Goal: Information Seeking & Learning: Understand process/instructions

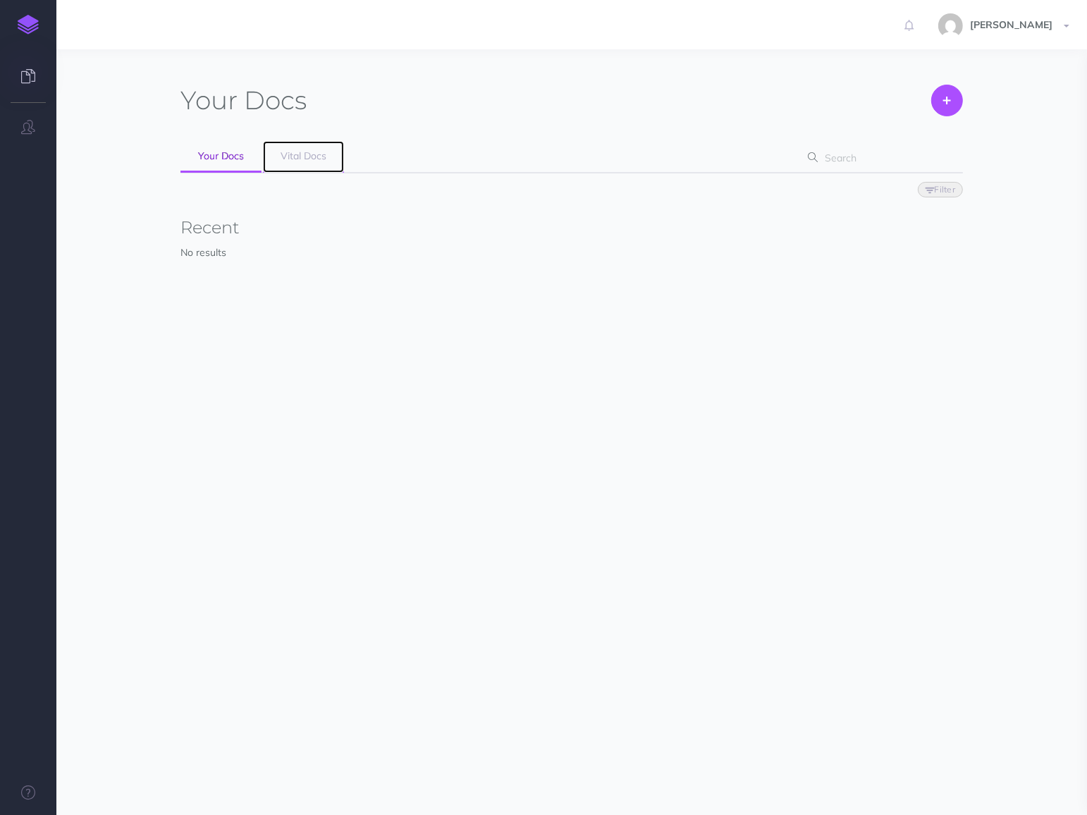
click at [307, 162] on link "Vital Docs" at bounding box center [303, 157] width 81 height 32
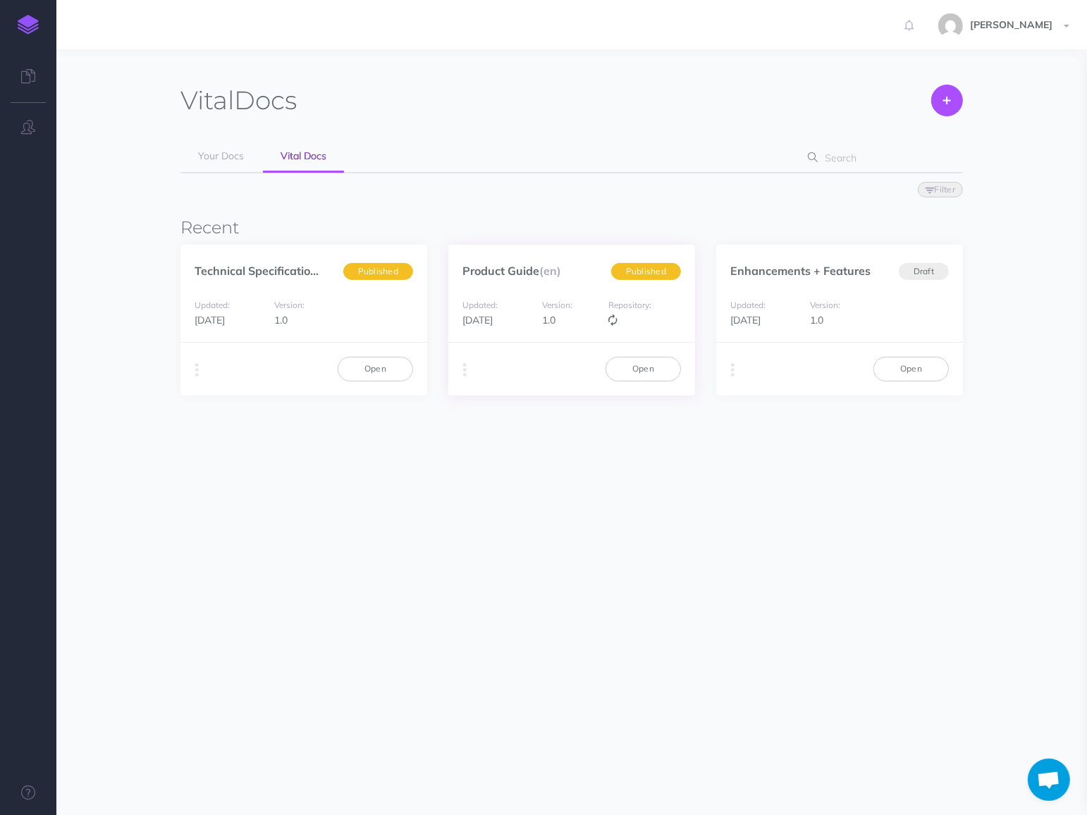
click at [576, 284] on div "Updated: 2 weeks ago Version: 1.0 Repository:" at bounding box center [571, 313] width 247 height 60
click at [646, 371] on link "Open" at bounding box center [642, 369] width 75 height 24
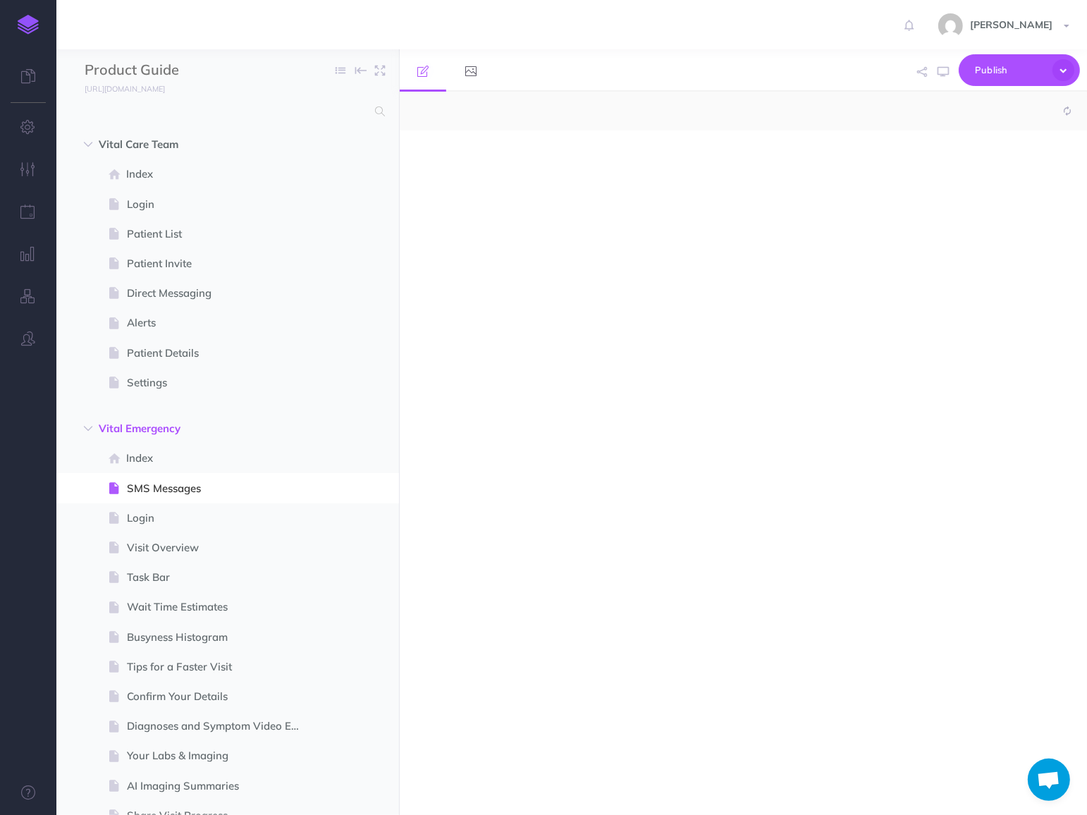
select select "null"
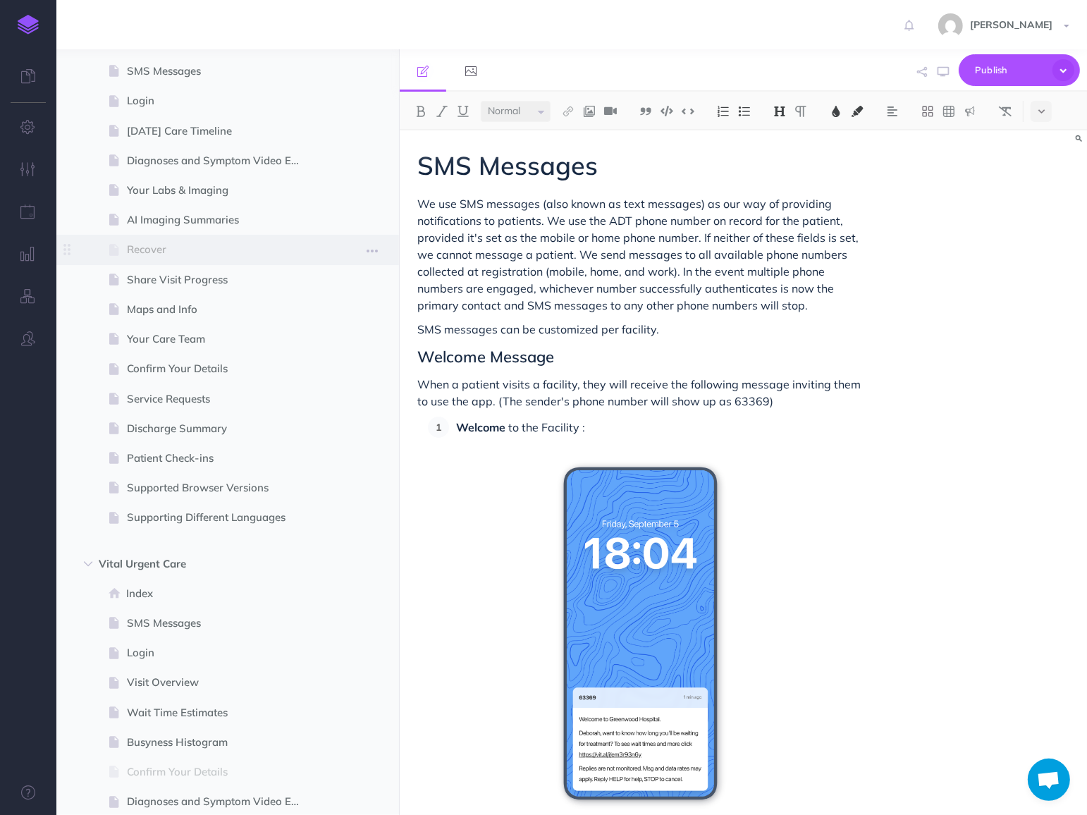
scroll to position [1369, 0]
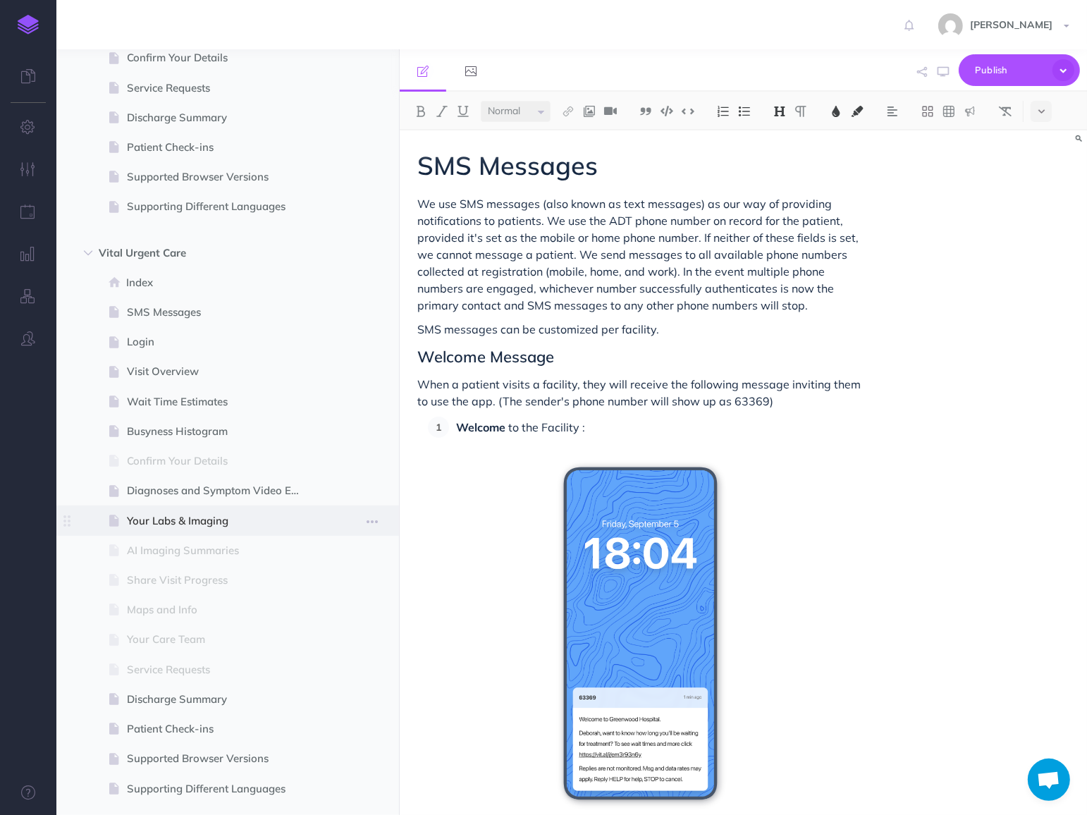
click at [195, 513] on span "Your Labs & Imaging" at bounding box center [220, 520] width 187 height 17
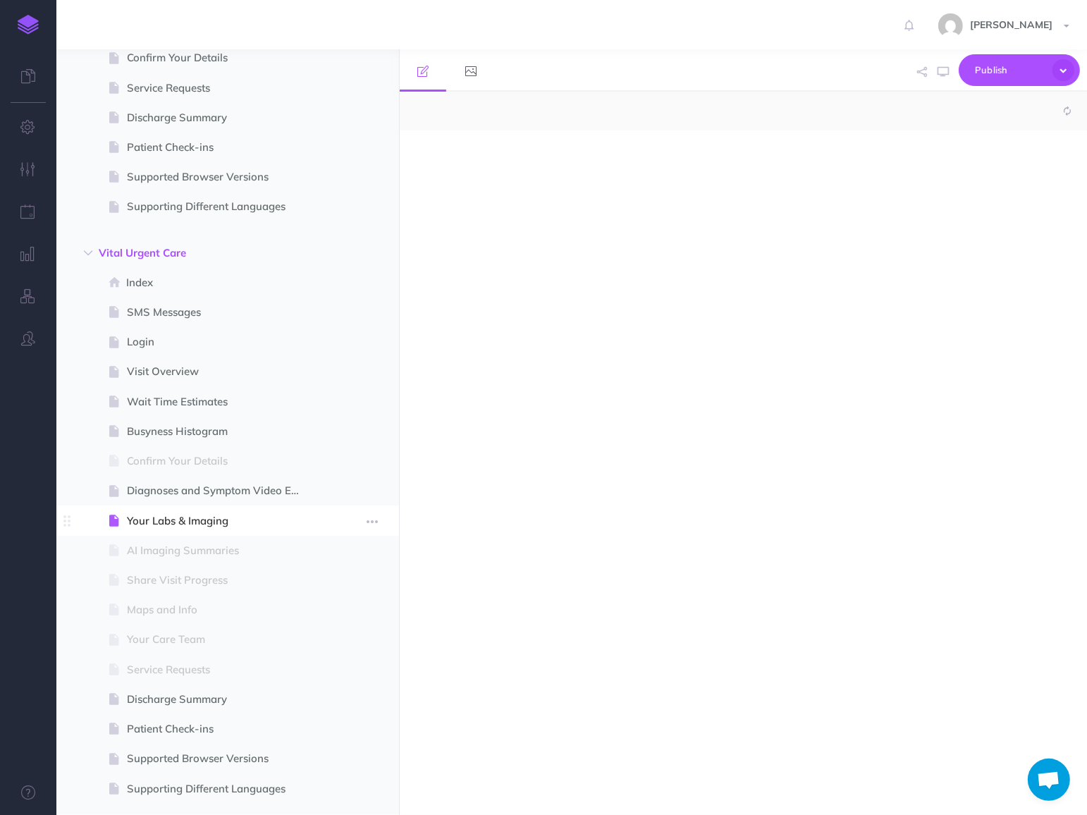
select select "null"
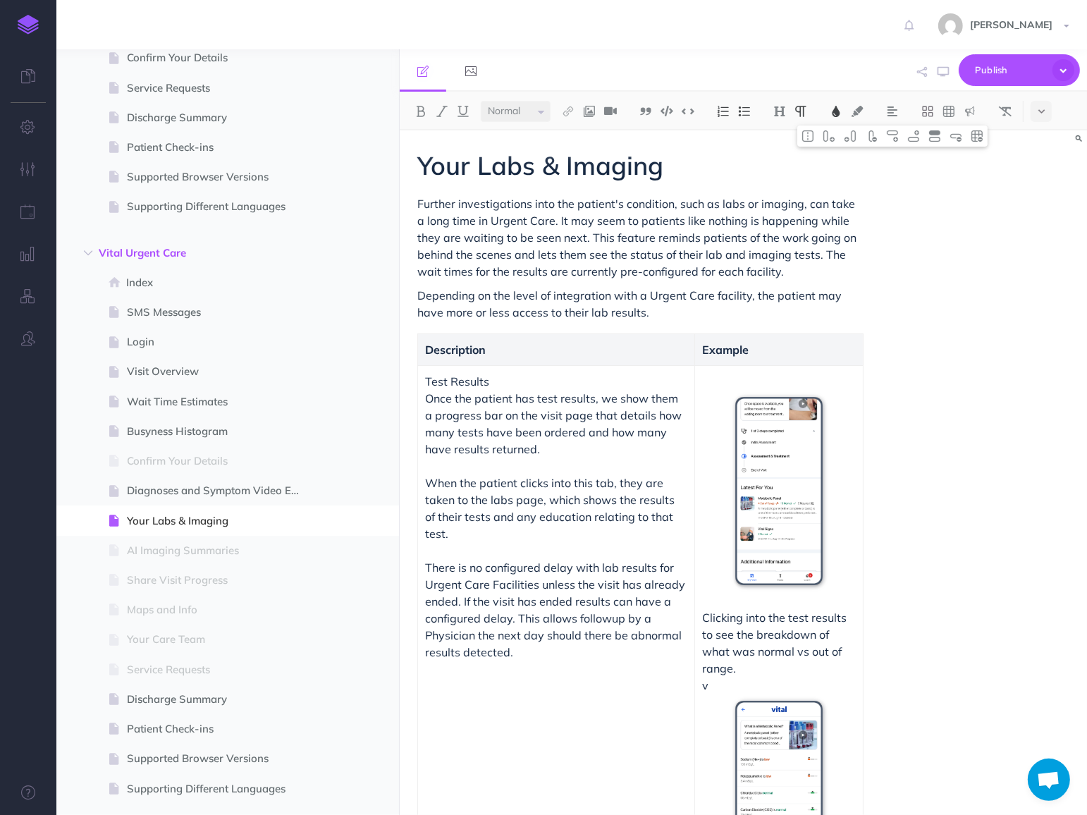
click at [528, 560] on span "There is no configured delay with lab results for Urgent Care Facilities unless…" at bounding box center [556, 609] width 263 height 99
drag, startPoint x: 543, startPoint y: 547, endPoint x: 469, endPoint y: 547, distance: 74.7
click at [469, 560] on span "There is no configured delay with lab results for Urgent Care Facilities unless…" at bounding box center [556, 609] width 263 height 99
click at [536, 570] on span "A 10 minute delay with lab results for Urgent Care Facilities unless the visit …" at bounding box center [554, 609] width 259 height 99
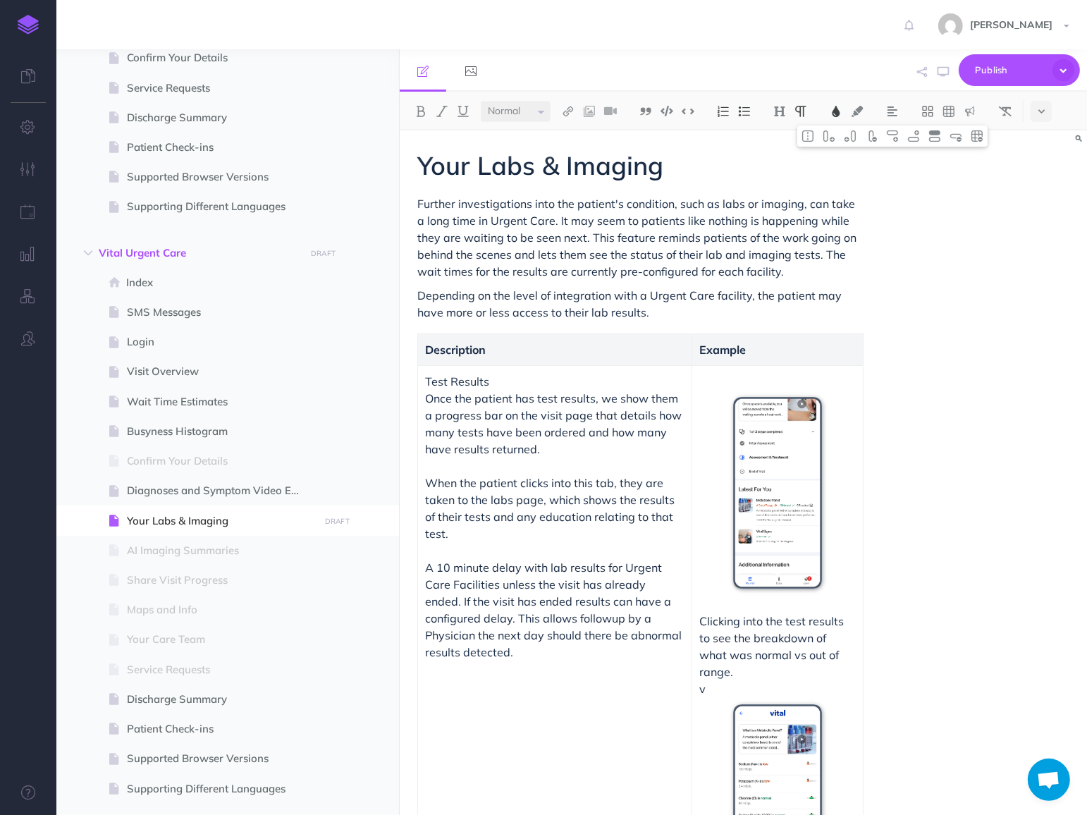
click at [561, 543] on p at bounding box center [554, 550] width 259 height 17
drag, startPoint x: 436, startPoint y: 567, endPoint x: 418, endPoint y: 567, distance: 17.6
click at [418, 567] on td "Test Results Once the patient has test results, we show them a progress bar on …" at bounding box center [555, 646] width 274 height 563
click at [460, 584] on span "There is a 10 minute delay with lab results for Urgent Care Facilities unless t…" at bounding box center [556, 609] width 263 height 99
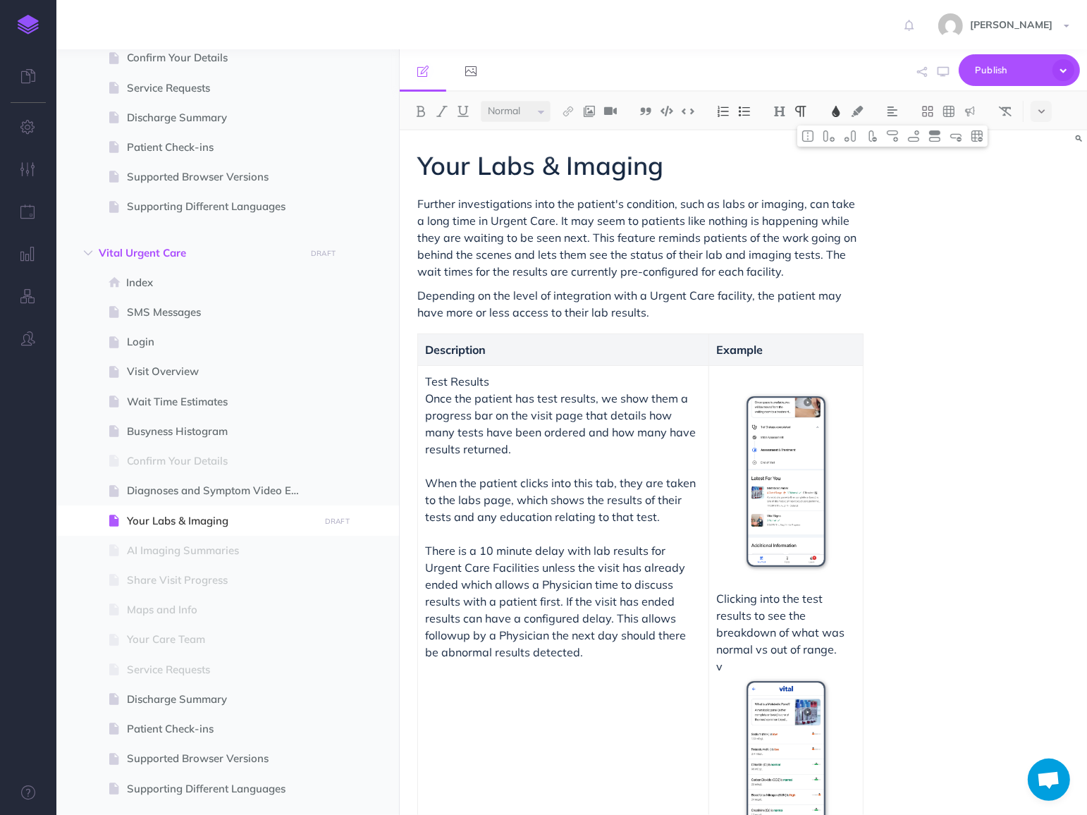
click at [503, 598] on span "There is a 10 minute delay with lab results for Urgent Care Facilities unless t…" at bounding box center [557, 601] width 264 height 116
click at [551, 647] on p "There is a 10 minute delay with lab results for Urgent Care Facilities unless t…" at bounding box center [563, 601] width 277 height 118
click at [755, 668] on p "v" at bounding box center [786, 665] width 138 height 17
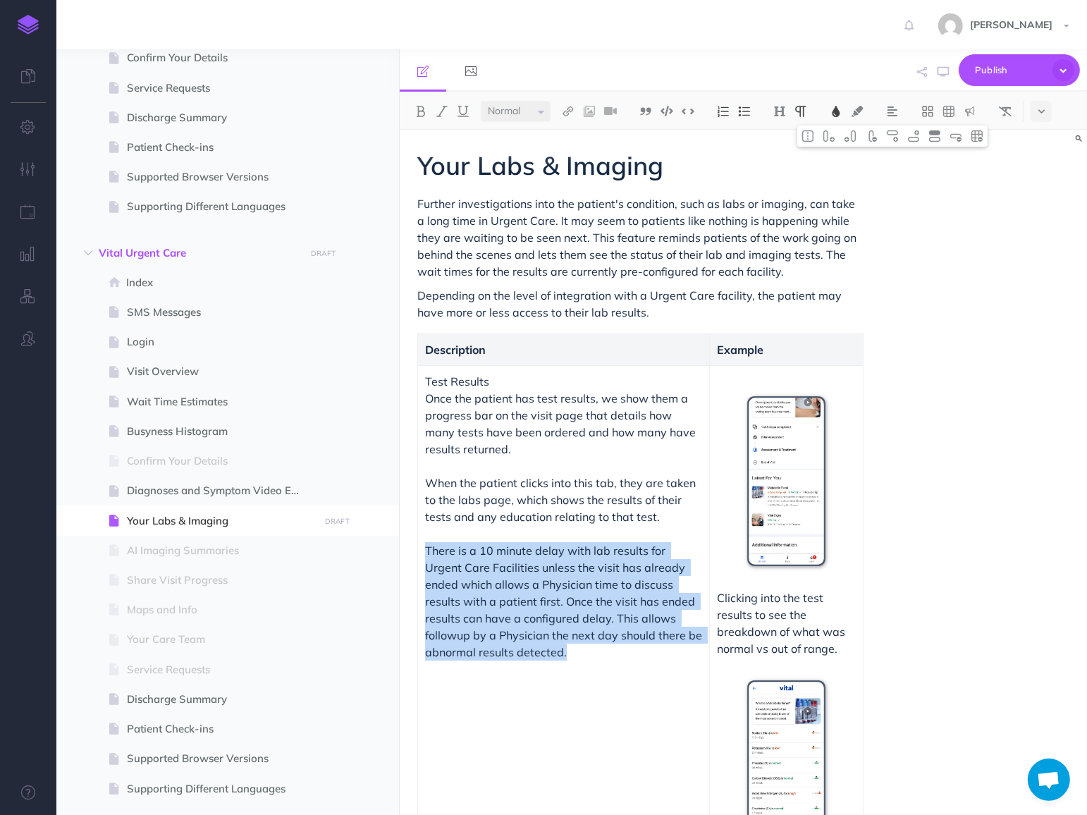
copy span "There is a 10 minute delay with lab results for Urgent Care Facilities unless t…"
drag, startPoint x: 558, startPoint y: 660, endPoint x: 418, endPoint y: 555, distance: 174.7
click at [418, 555] on td "Test Results Once the patient has test results, we show them a progress bar on …" at bounding box center [564, 623] width 292 height 516
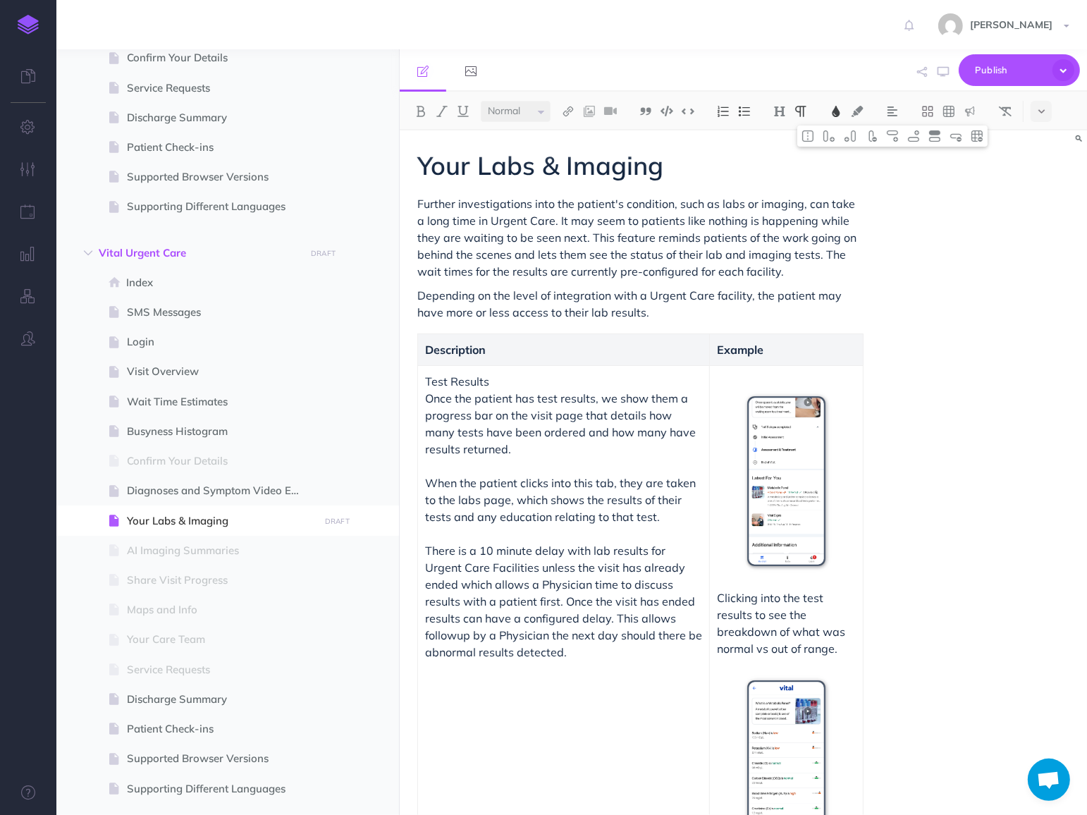
click at [556, 631] on span "There is a 10 minute delay with lab results for Urgent Care Facilities unless t…" at bounding box center [565, 601] width 280 height 116
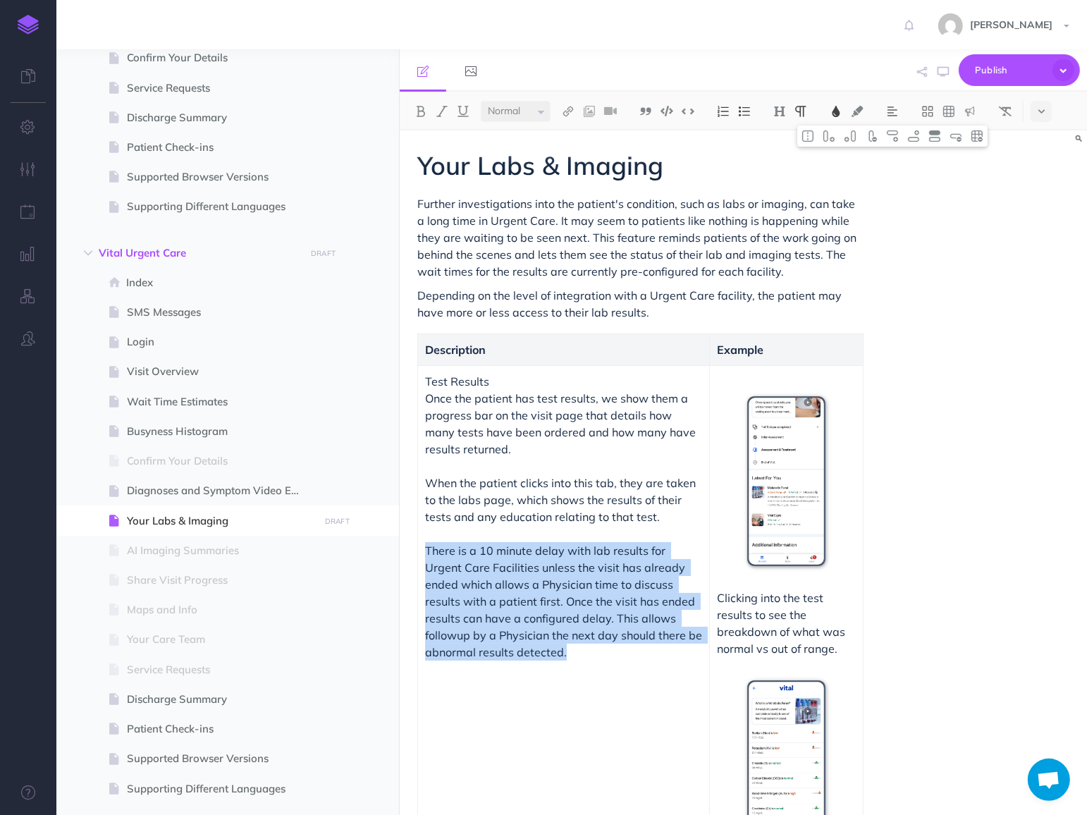
drag, startPoint x: 538, startPoint y: 653, endPoint x: 422, endPoint y: 546, distance: 157.1
click at [422, 546] on td "Test Results Once the patient has test results, we show them a progress bar on …" at bounding box center [564, 623] width 292 height 516
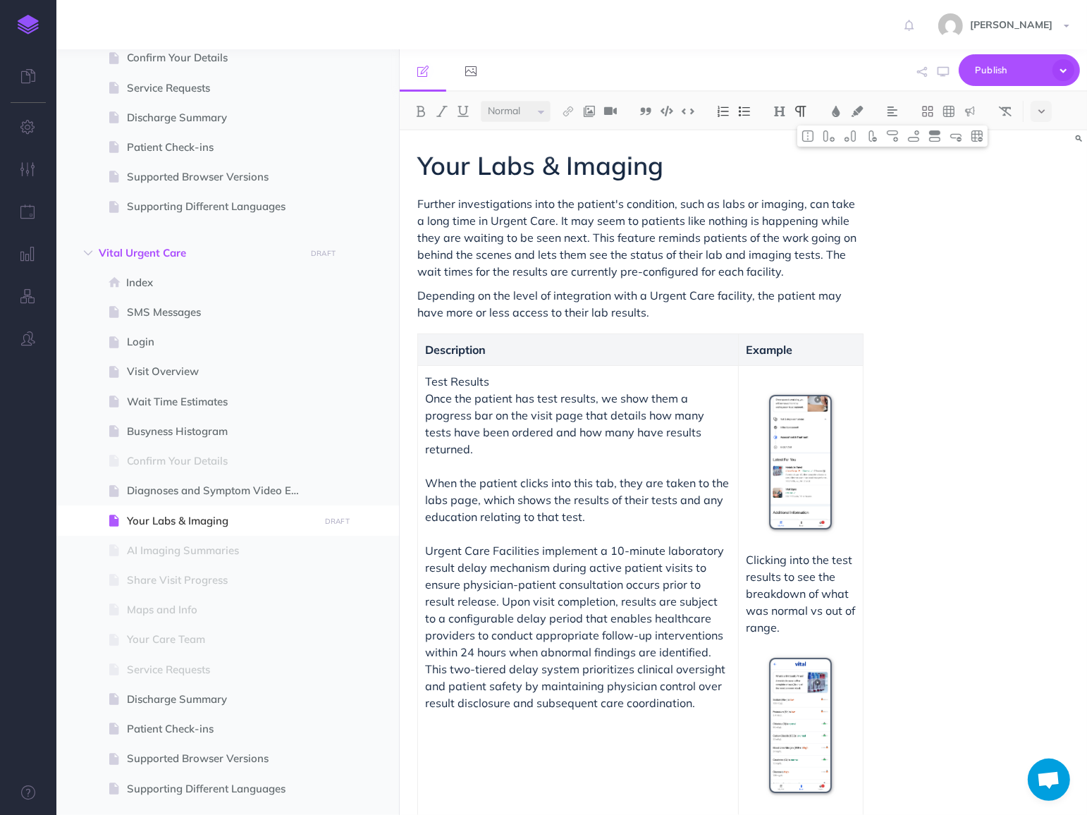
click at [535, 550] on p "Urgent Care Facilities implement a 10-minute laboratory result delay mechanism …" at bounding box center [578, 626] width 306 height 169
click at [482, 618] on p "Urgent Care Facilities implement a 10-minute laboratory result delay during act…" at bounding box center [577, 626] width 304 height 169
drag, startPoint x: 495, startPoint y: 631, endPoint x: 577, endPoint y: 628, distance: 81.8
click at [577, 628] on p "Urgent Care Facilities implement a 10-minute laboratory result delay during act…" at bounding box center [578, 635] width 306 height 186
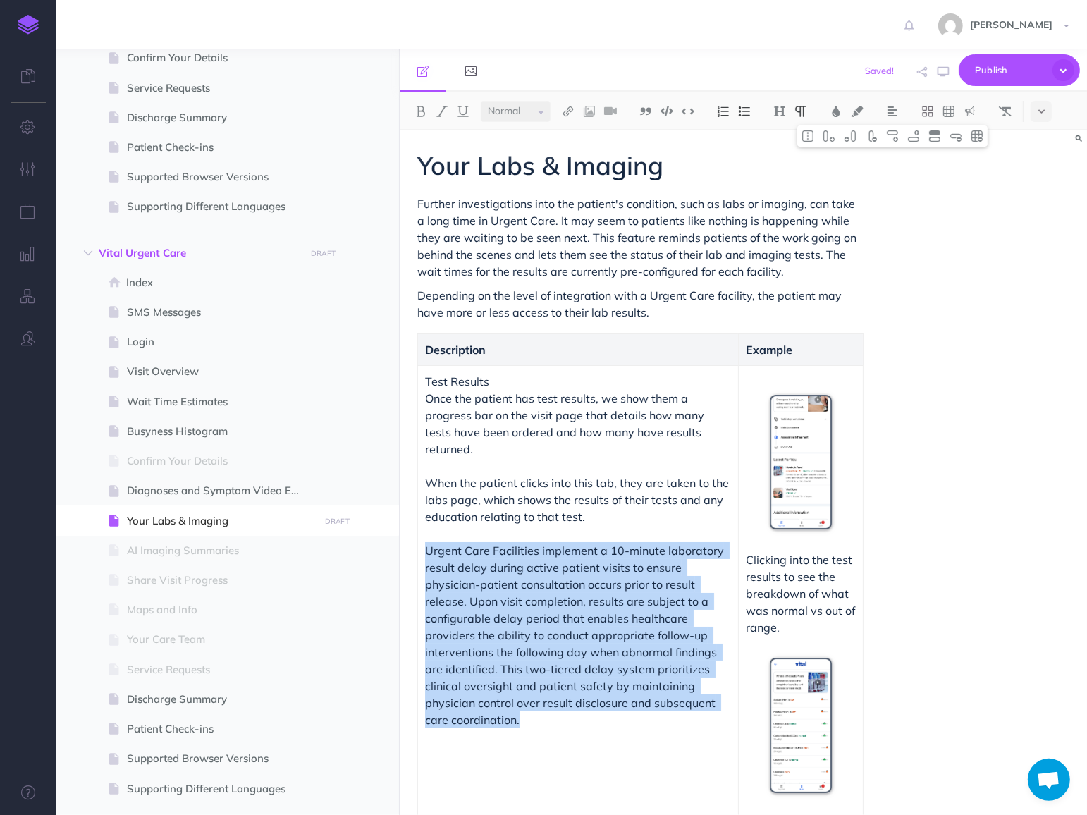
copy p "Urgent Care Facilities implement a 10-minute laboratory result delay during act…"
drag, startPoint x: 558, startPoint y: 698, endPoint x: 425, endPoint y: 536, distance: 209.8
click at [425, 542] on p "Urgent Care Facilities implement a 10-minute laboratory result delay during act…" at bounding box center [578, 635] width 306 height 186
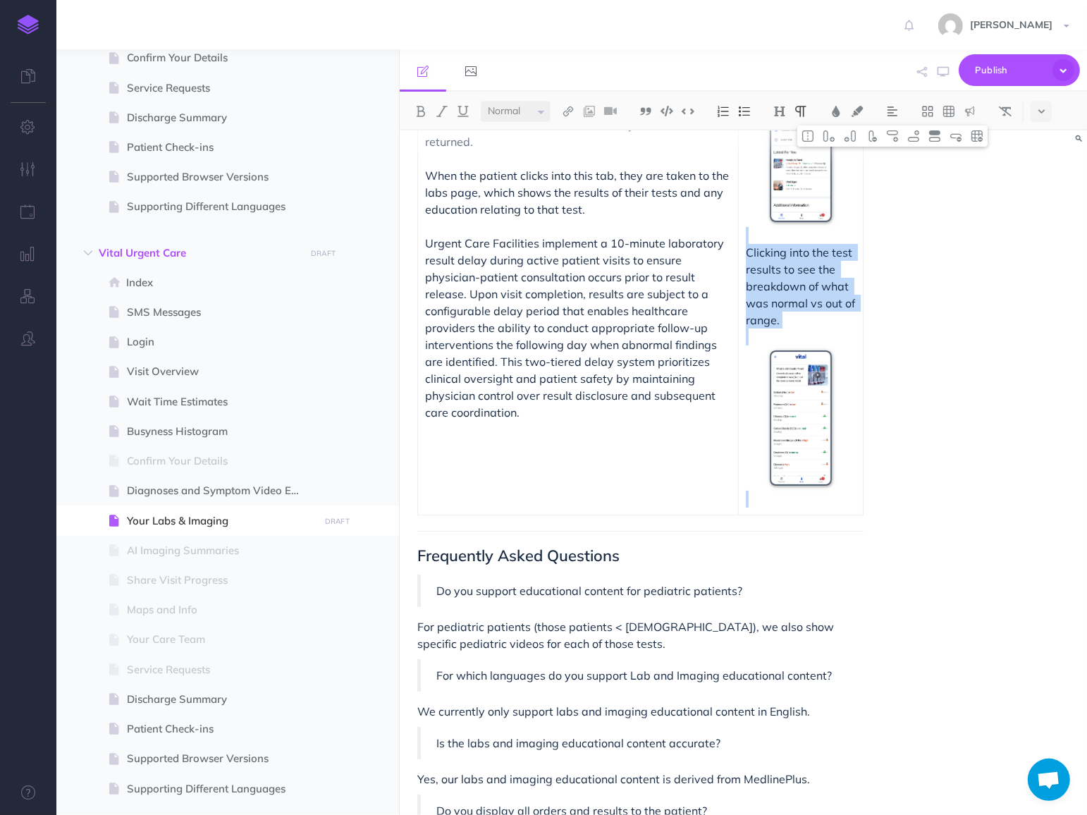
scroll to position [304, 0]
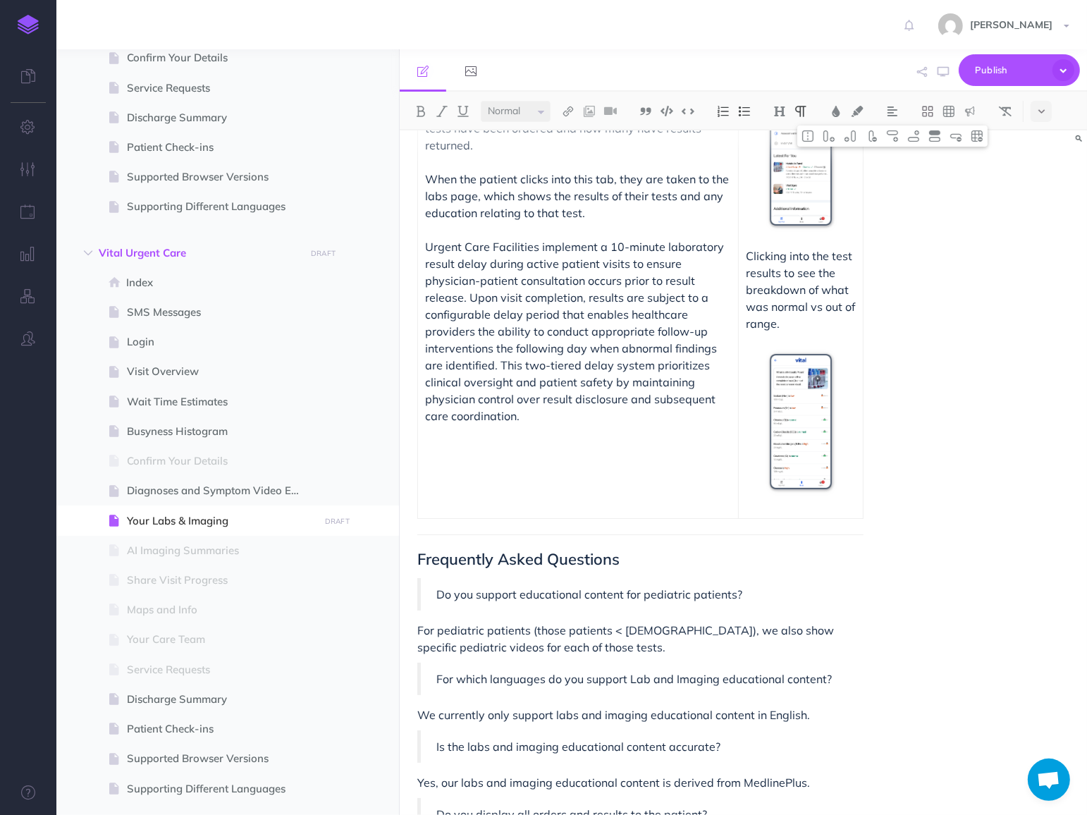
click at [612, 774] on p "Yes, our labs and imaging educational content is derived from MedlinePlus." at bounding box center [639, 782] width 445 height 17
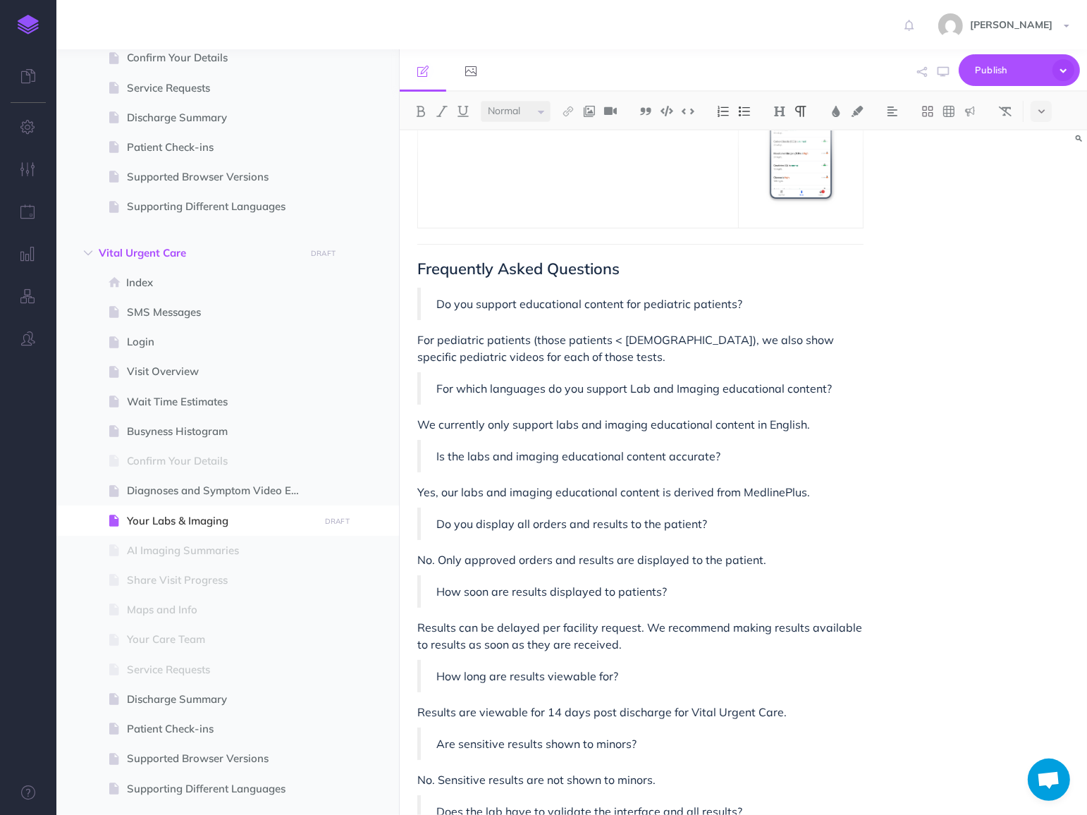
scroll to position [588, 0]
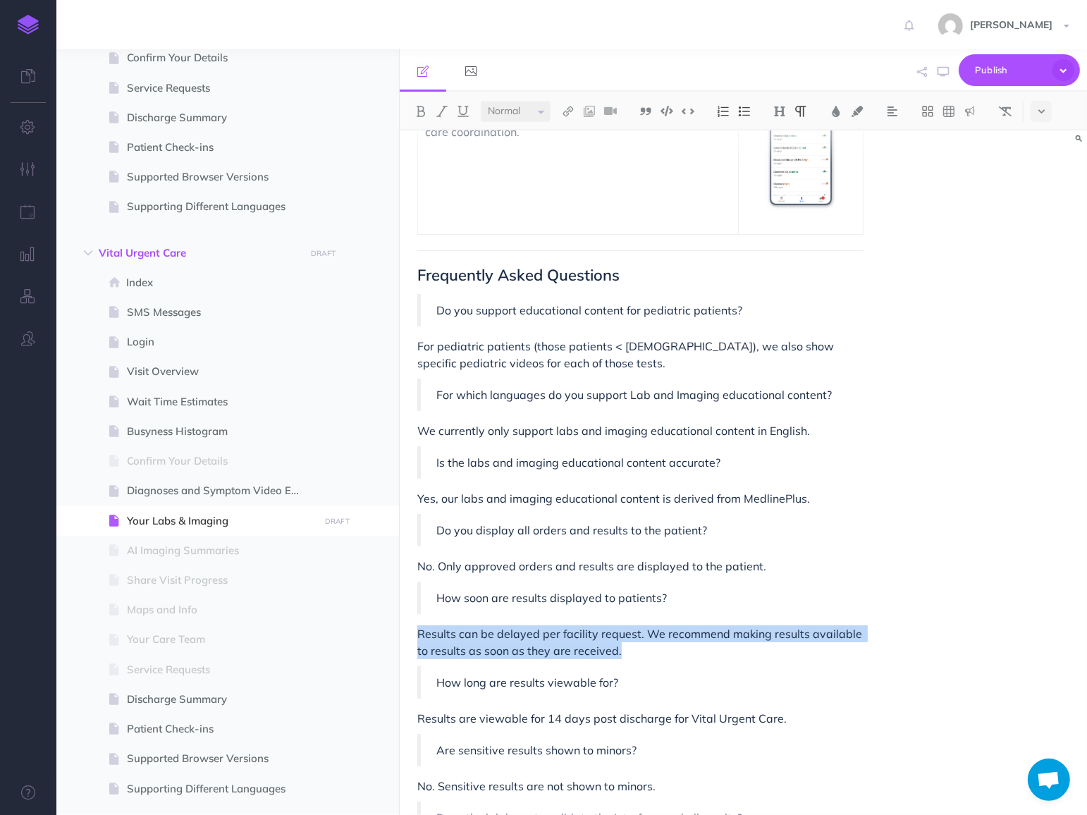
drag, startPoint x: 624, startPoint y: 542, endPoint x: 414, endPoint y: 529, distance: 210.4
click at [414, 529] on div "Your Labs & Imaging Further investigations into the patient's condition, such a…" at bounding box center [640, 544] width 481 height 2002
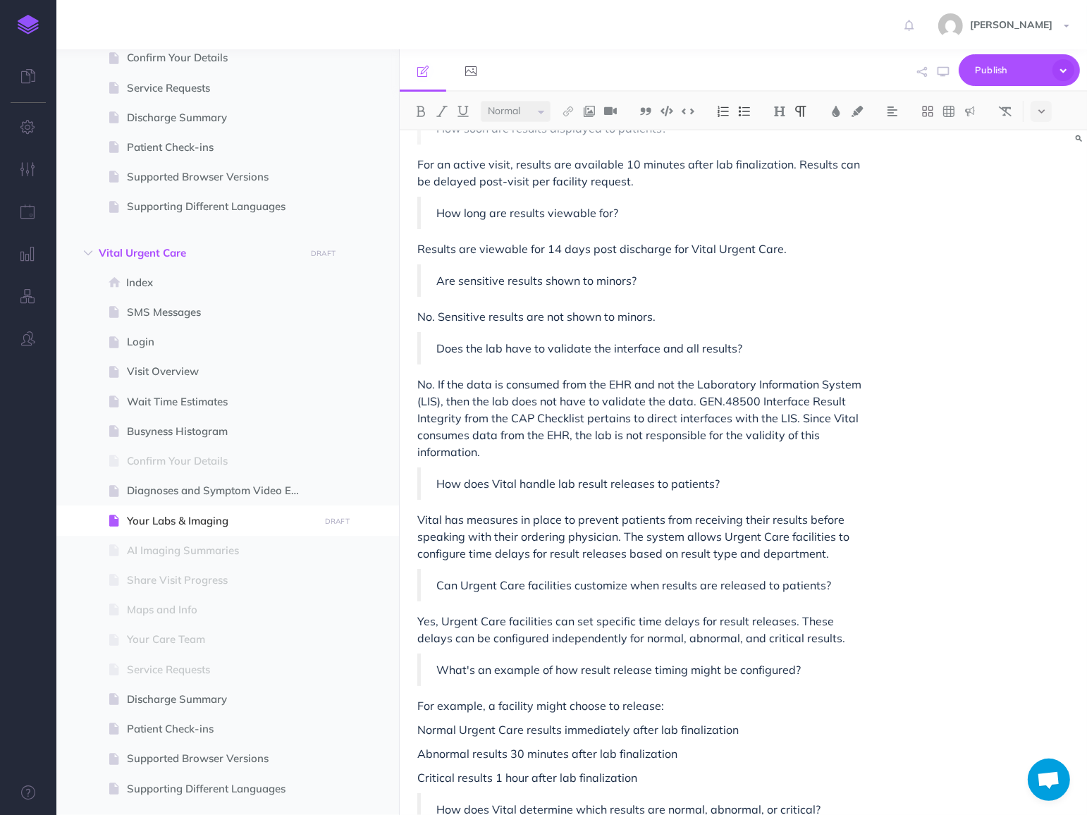
scroll to position [1059, 0]
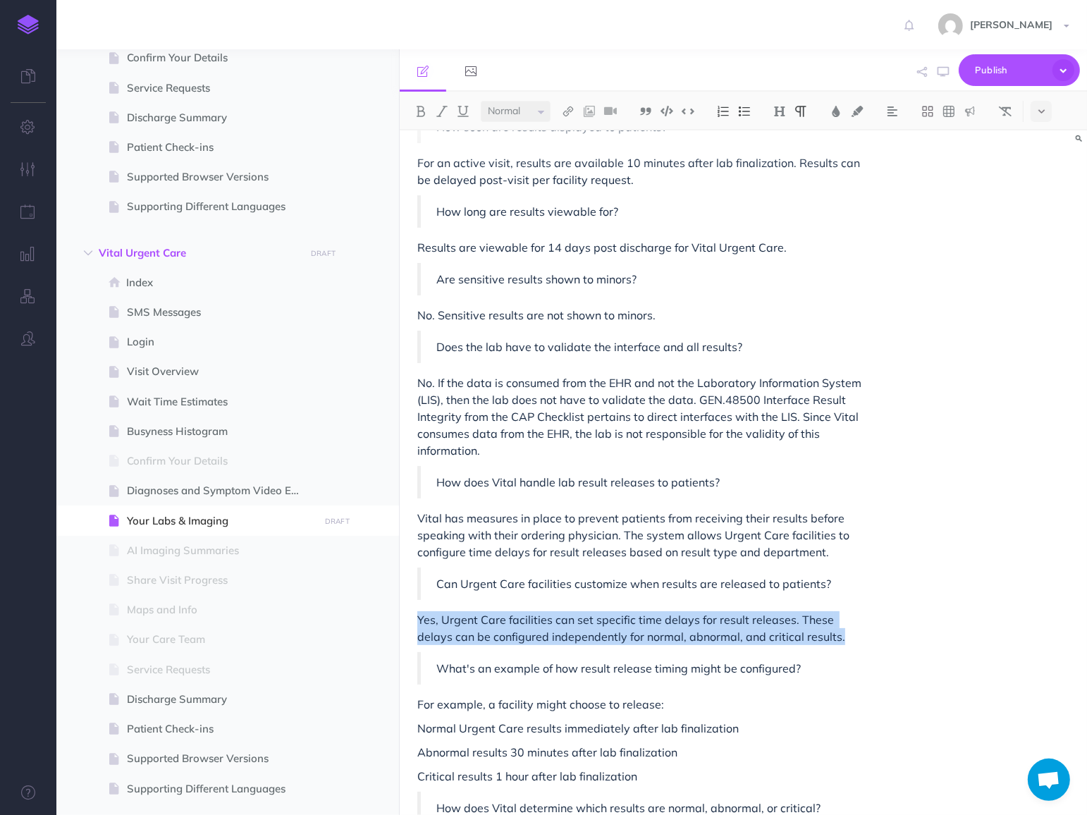
drag, startPoint x: 815, startPoint y: 527, endPoint x: 410, endPoint y: 517, distance: 405.4
click at [410, 517] on div "Your Labs & Imaging Further investigations into the patient's condition, such a…" at bounding box center [640, 73] width 481 height 2002
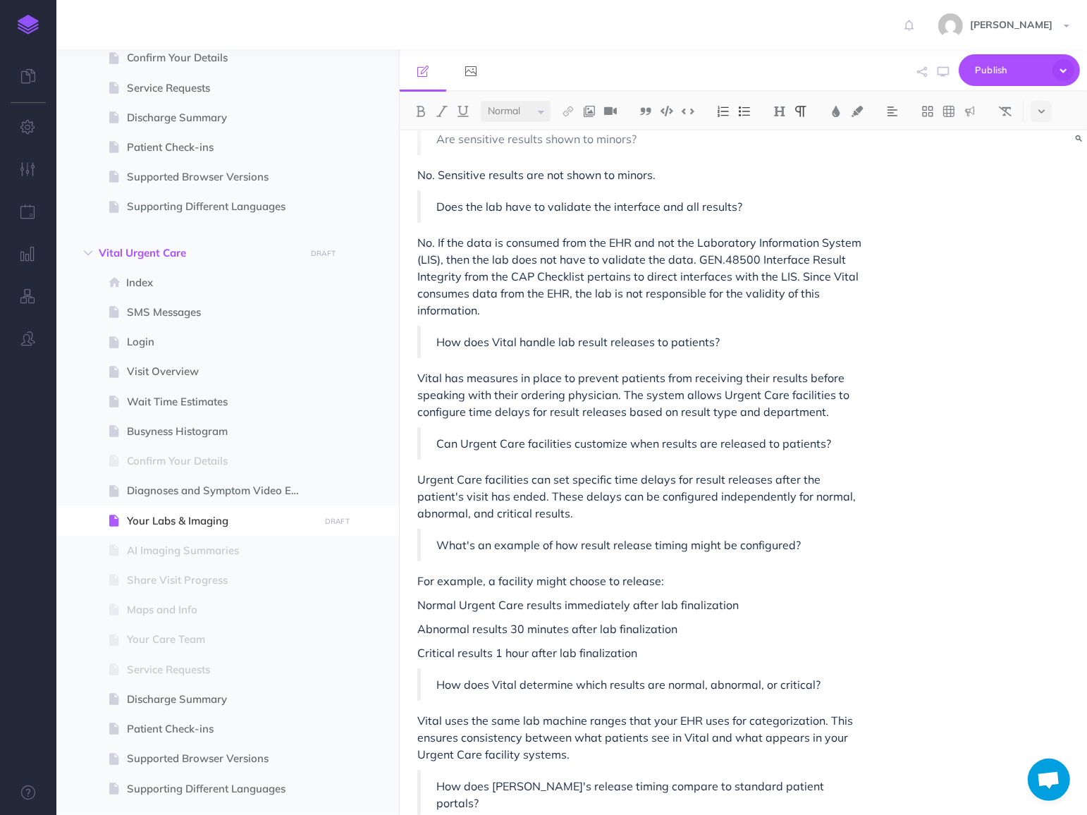
scroll to position [1226, 0]
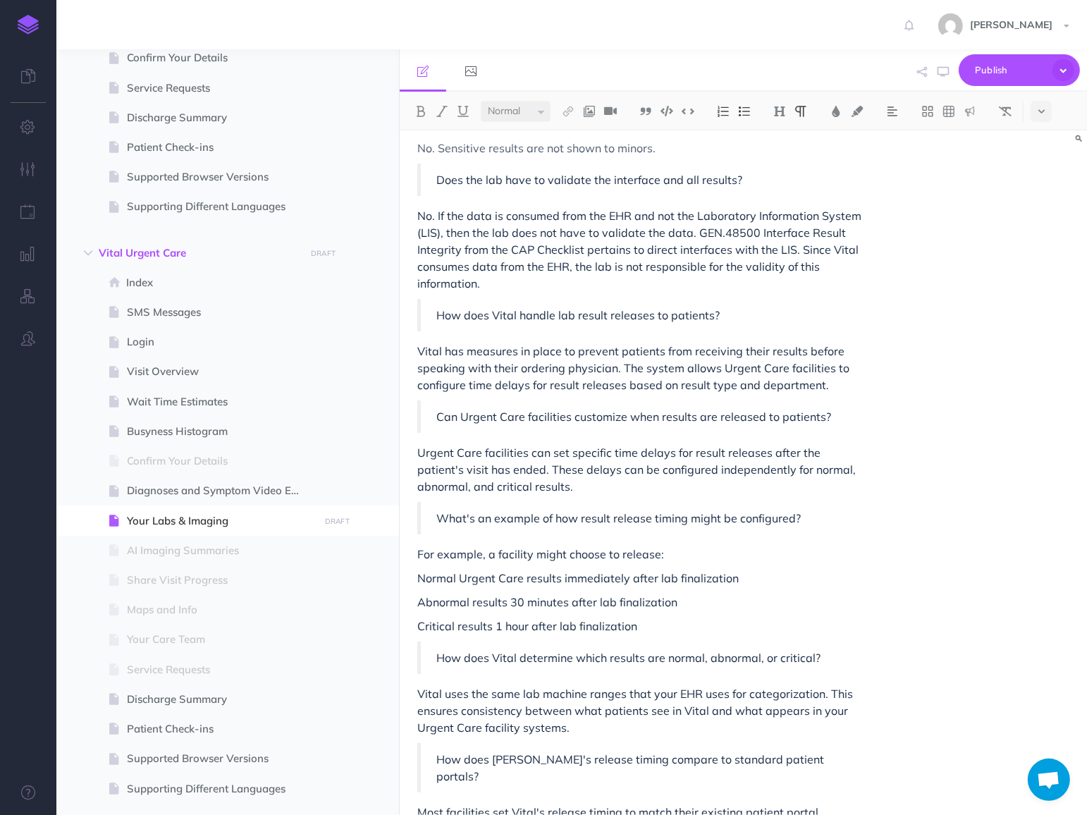
click at [581, 510] on p "What's an example of how result release timing might be configured?" at bounding box center [641, 518] width 411 height 17
click at [419, 617] on p "Critical results 1 hour after lab finalization" at bounding box center [639, 625] width 445 height 17
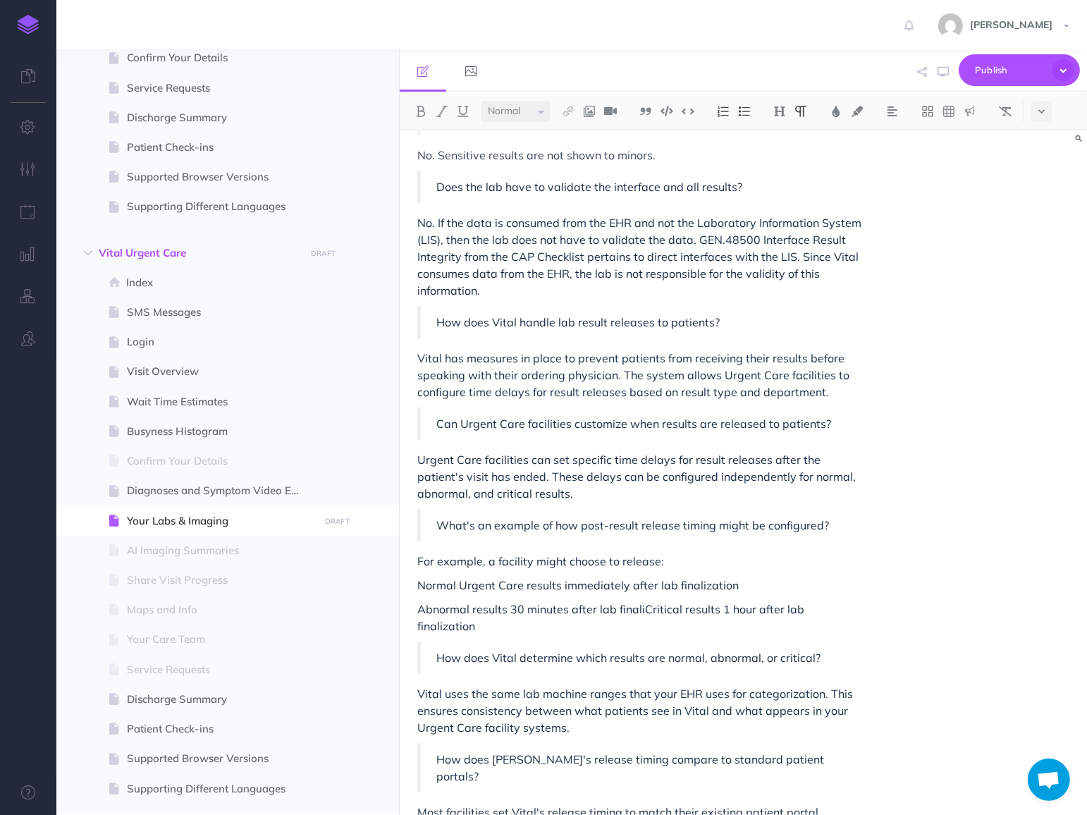
scroll to position [1202, 0]
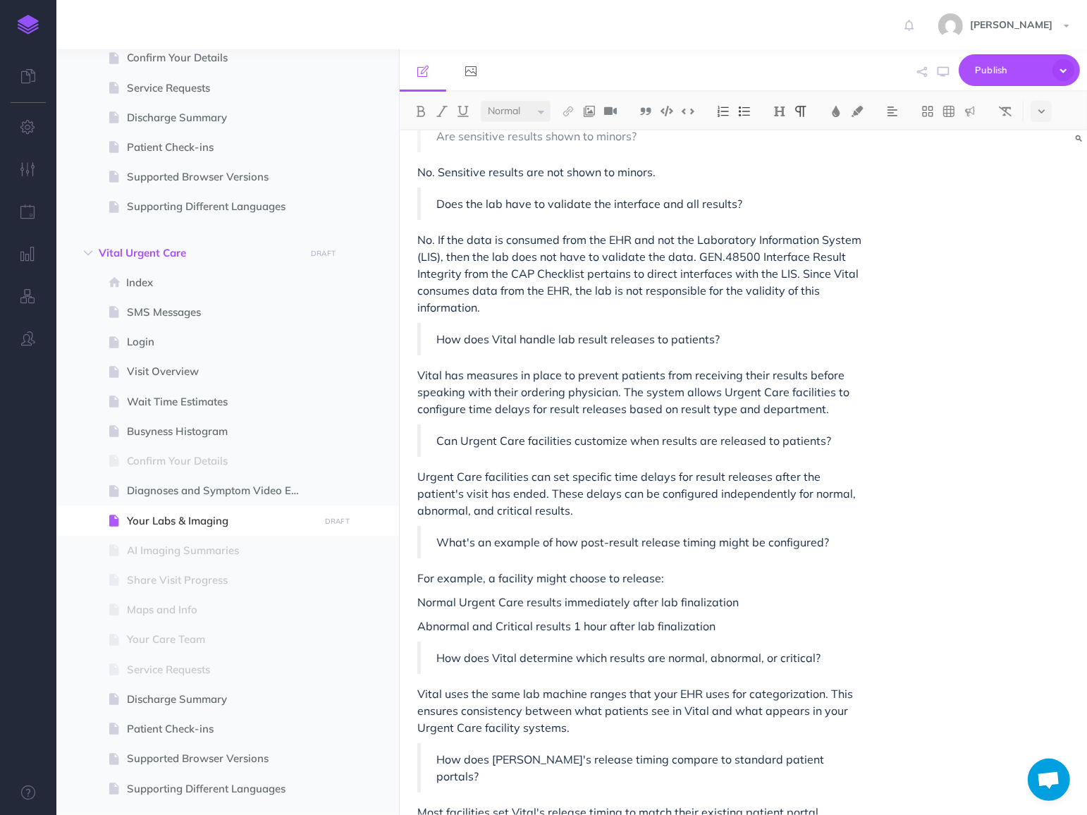
click at [578, 617] on p "Abnormal and Critical results 1 hour after lab finalization" at bounding box center [639, 625] width 445 height 17
click at [612, 617] on p "Abnormal and Critical results 12 hour after lab finalization" at bounding box center [639, 625] width 445 height 17
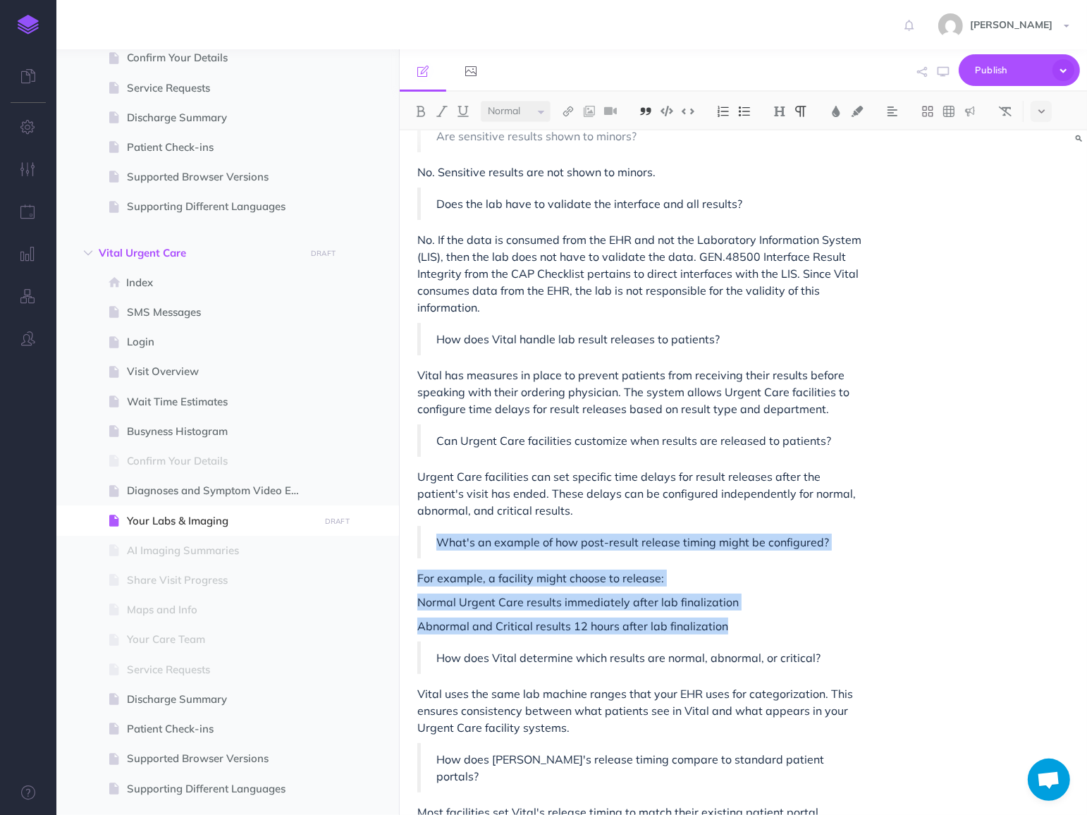
drag, startPoint x: 739, startPoint y: 522, endPoint x: 411, endPoint y: 435, distance: 339.0
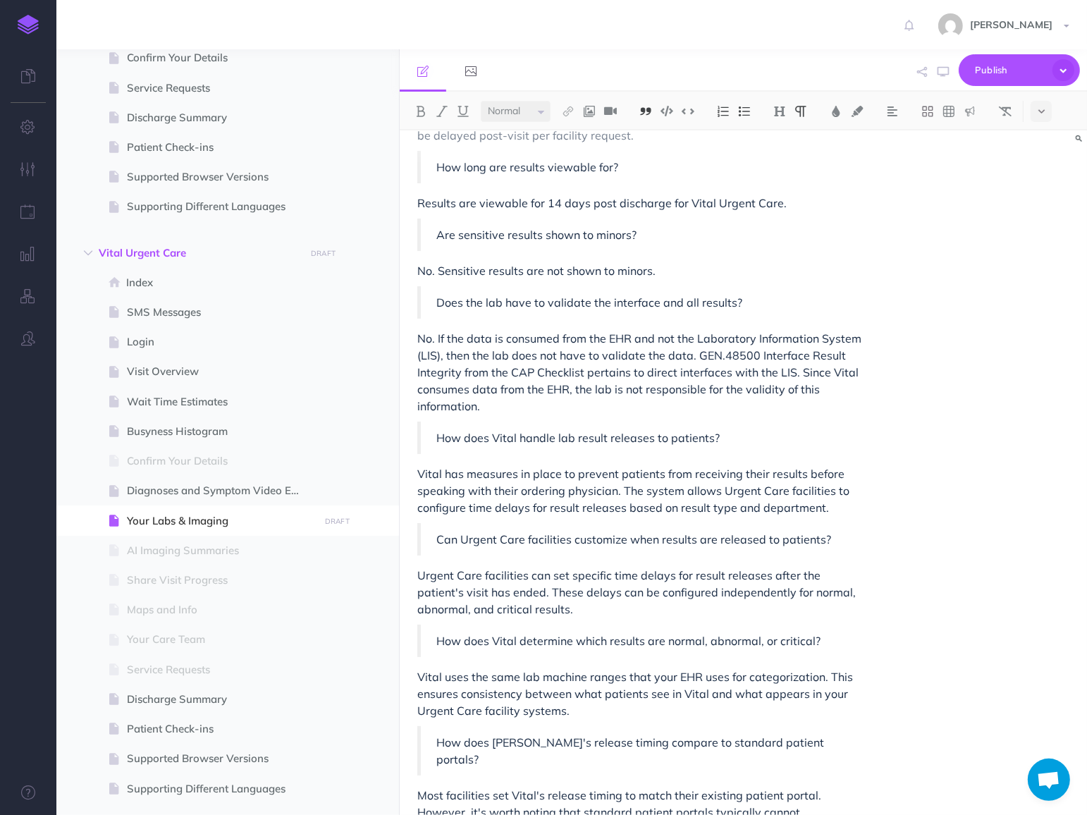
scroll to position [1086, 0]
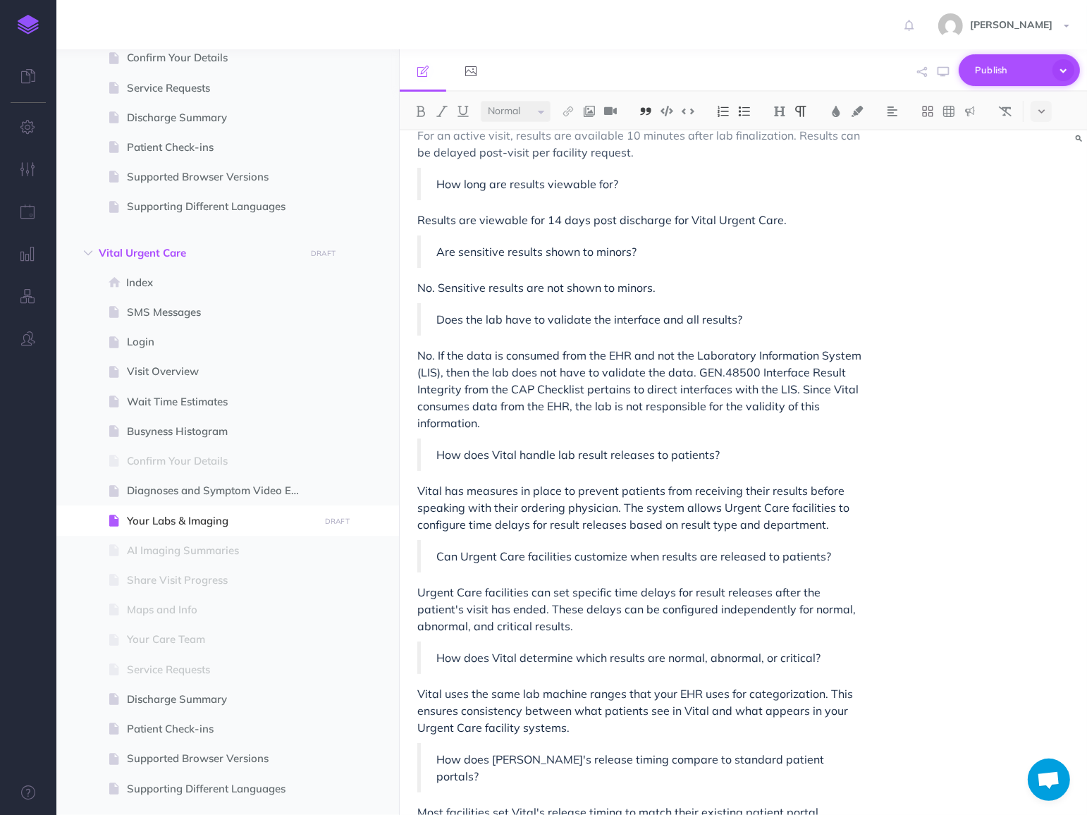
click at [1063, 67] on icon "button" at bounding box center [1063, 70] width 22 height 22
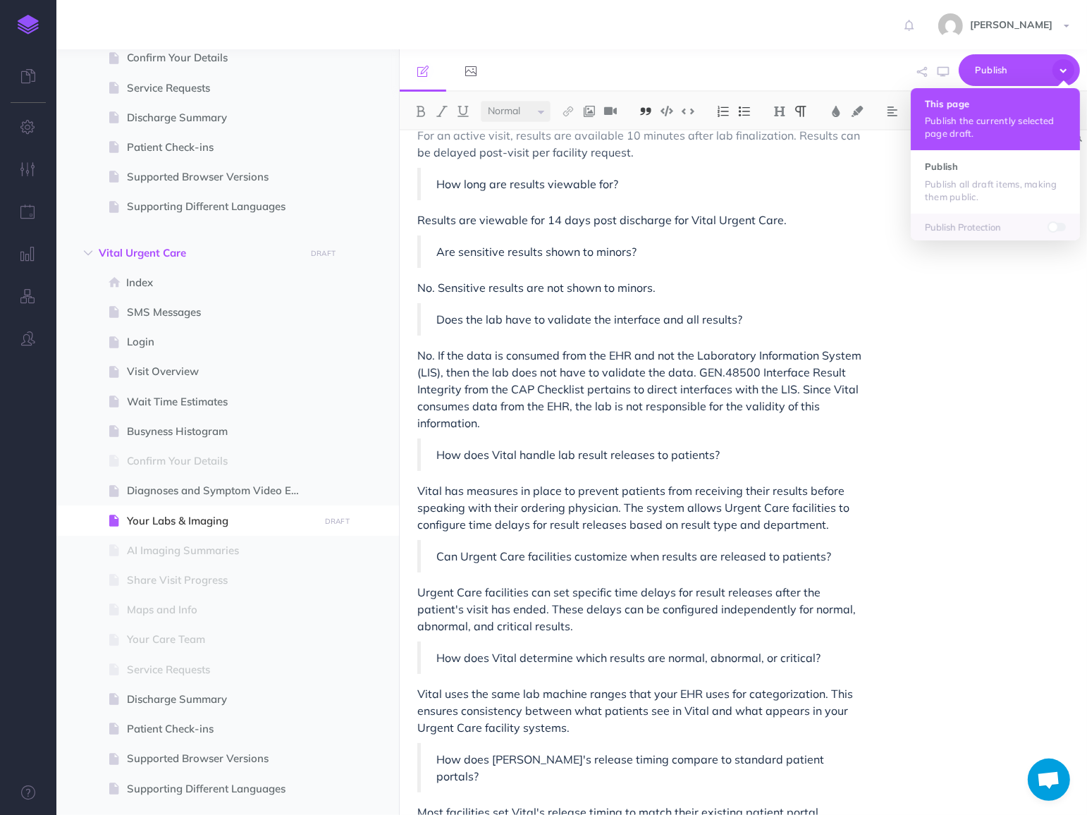
click at [1027, 113] on button "This page Publish the currently selected page draft." at bounding box center [995, 119] width 169 height 62
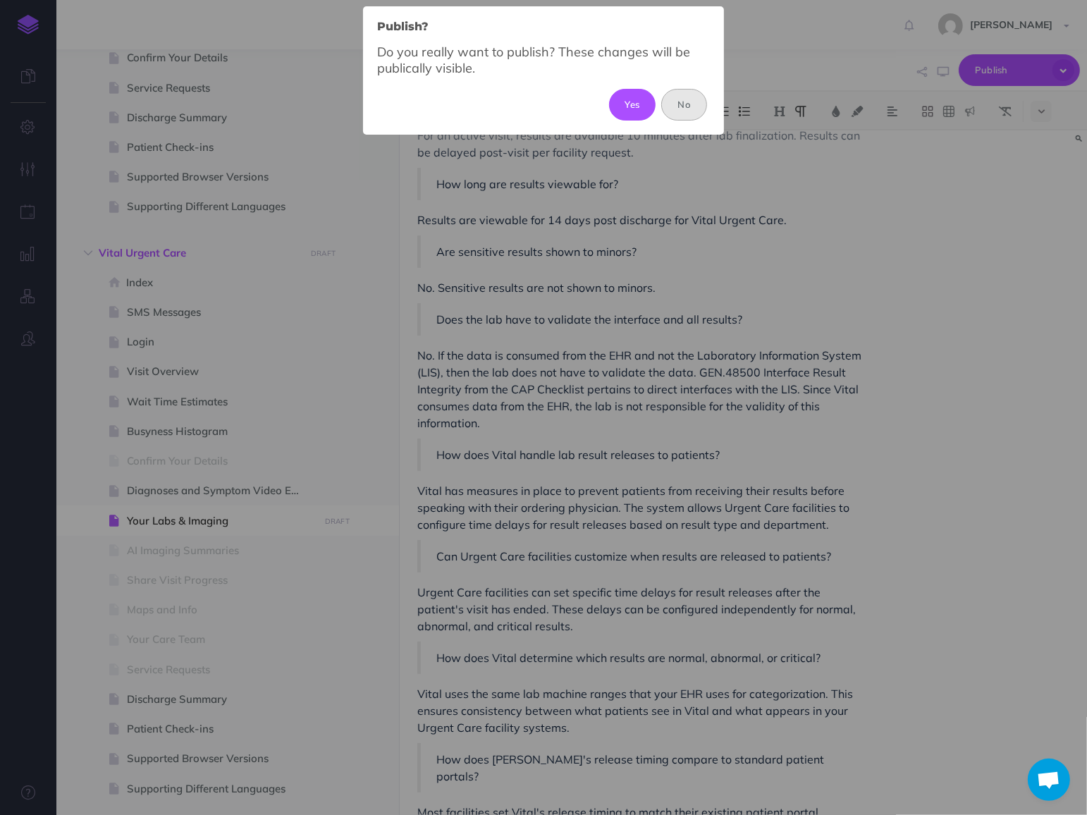
drag, startPoint x: 682, startPoint y: 106, endPoint x: 691, endPoint y: 113, distance: 12.1
click at [691, 113] on button "No" at bounding box center [684, 104] width 46 height 31
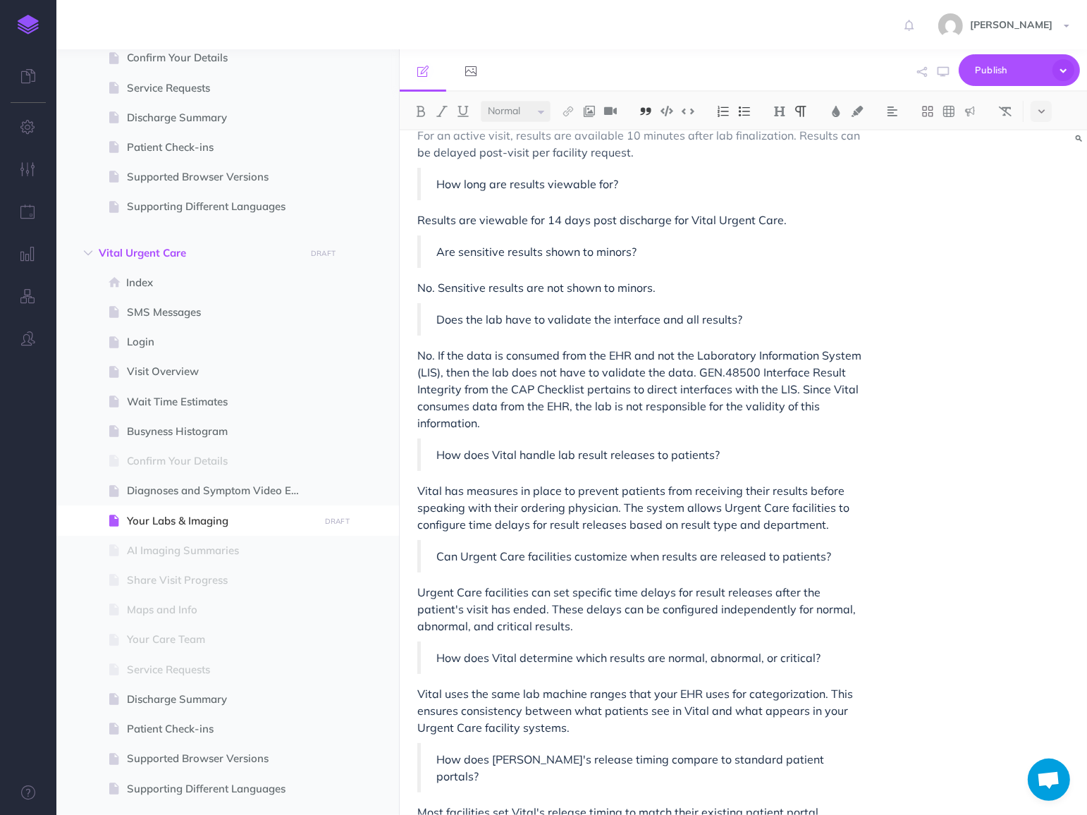
click at [691, 113] on img at bounding box center [688, 111] width 13 height 11
drag, startPoint x: 691, startPoint y: 113, endPoint x: 687, endPoint y: 169, distance: 56.6
click at [687, 169] on div "Small Normal Large H1 H2 H3 H4 Block container Inline container Card Your Labs …" at bounding box center [743, 453] width 687 height 723
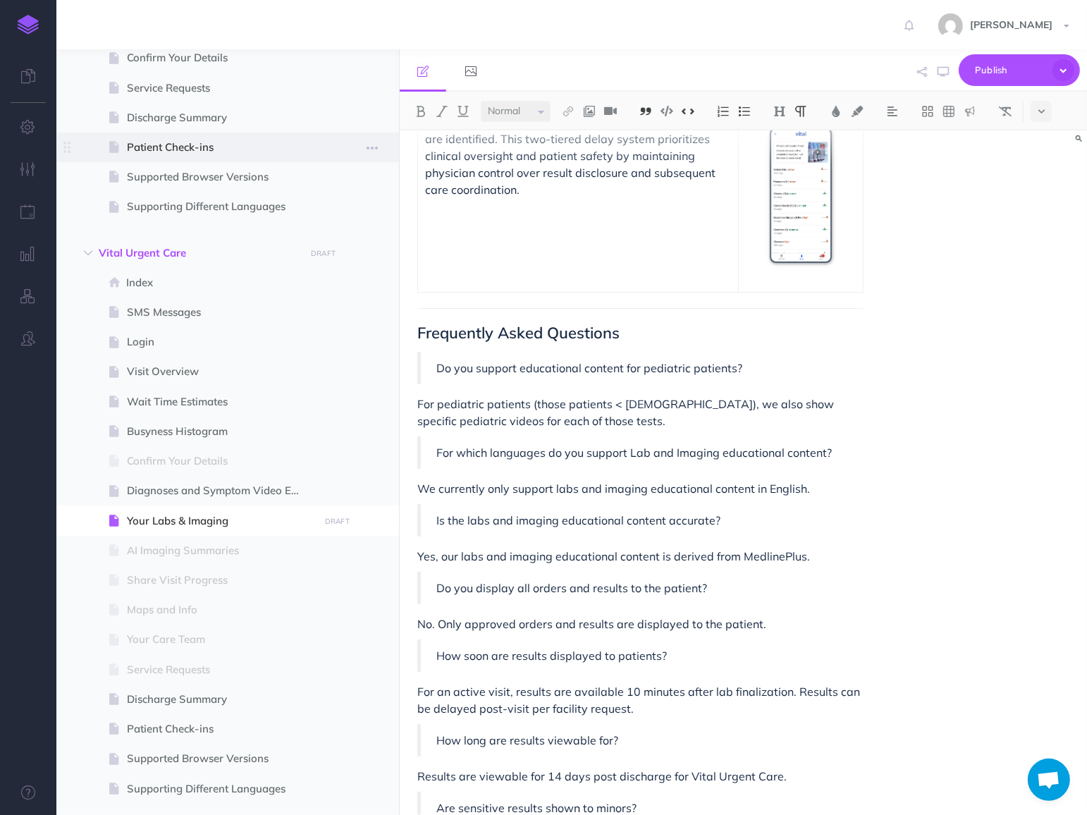
scroll to position [539, 0]
